Goal: Task Accomplishment & Management: Manage account settings

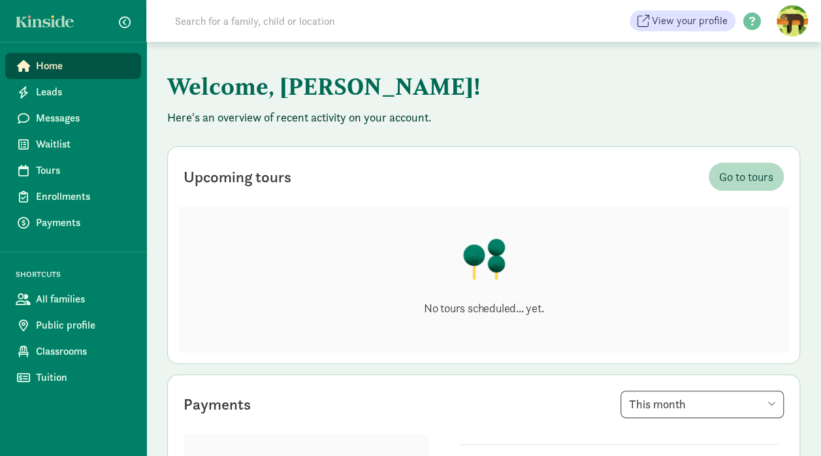
click at [48, 146] on span "Waitlist" at bounding box center [83, 145] width 95 height 16
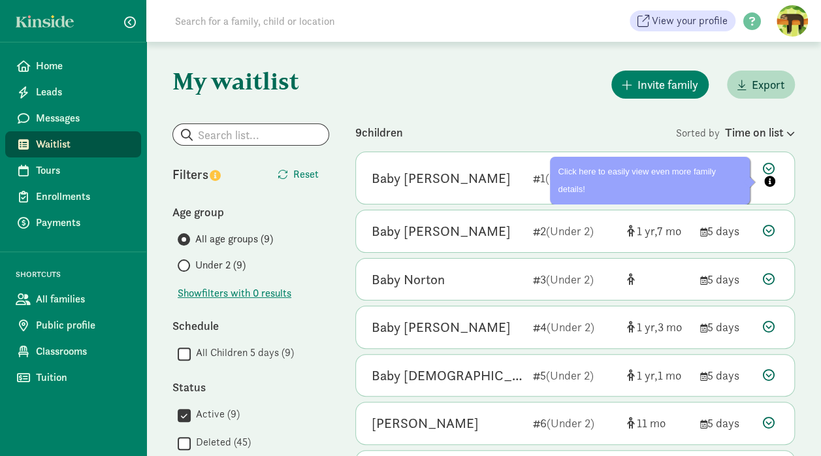
click at [768, 166] on icon at bounding box center [771, 176] width 16 height 27
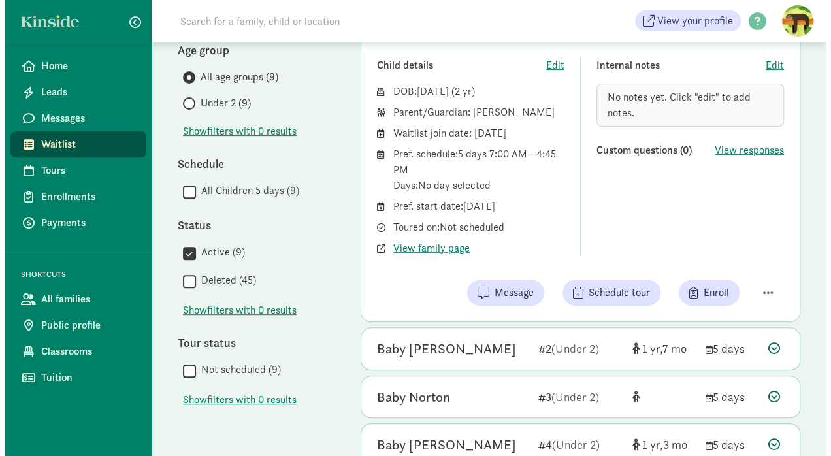
scroll to position [187, 0]
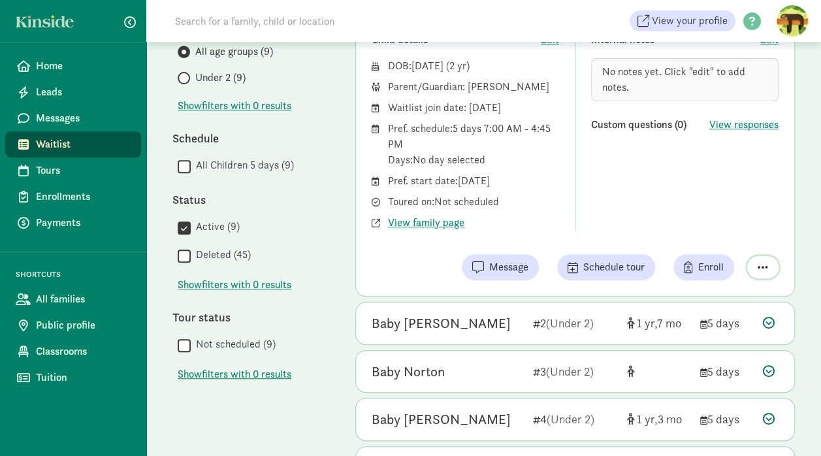
click at [762, 267] on span "button" at bounding box center [763, 267] width 10 height 12
click at [683, 236] on div "Remove from list" at bounding box center [716, 234] width 101 height 16
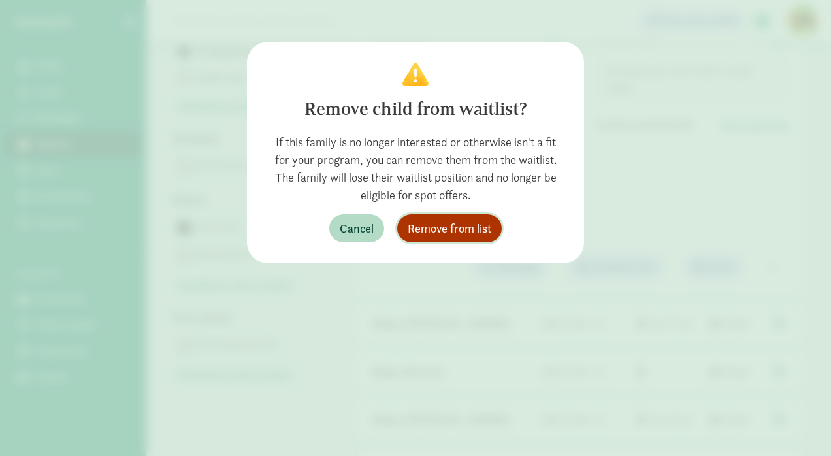
click at [476, 234] on span "Remove from list" at bounding box center [450, 228] width 84 height 18
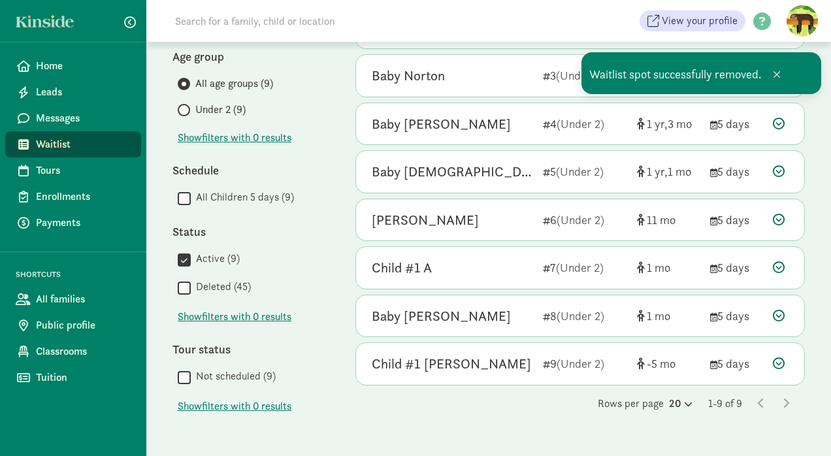
scroll to position [155, 0]
click at [820, 162] on div "My waitlist Invite family Export Show filters Filters Reset Age group All age g…" at bounding box center [488, 172] width 685 height 570
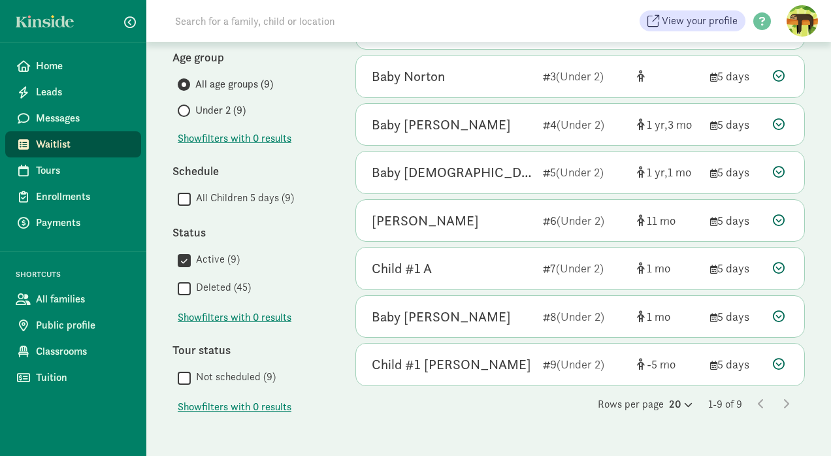
click at [63, 143] on span "Waitlist" at bounding box center [83, 145] width 95 height 16
